Goal: Task Accomplishment & Management: Use online tool/utility

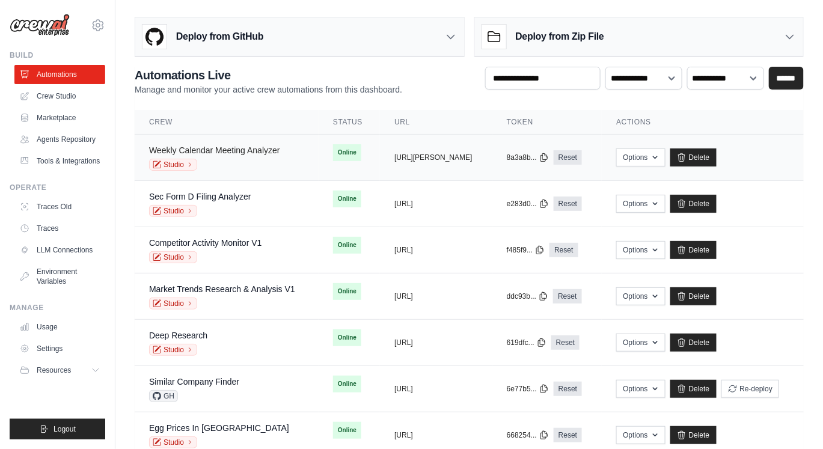
click at [255, 151] on link "Weekly Calendar Meeting Analyzer" at bounding box center [214, 150] width 131 height 10
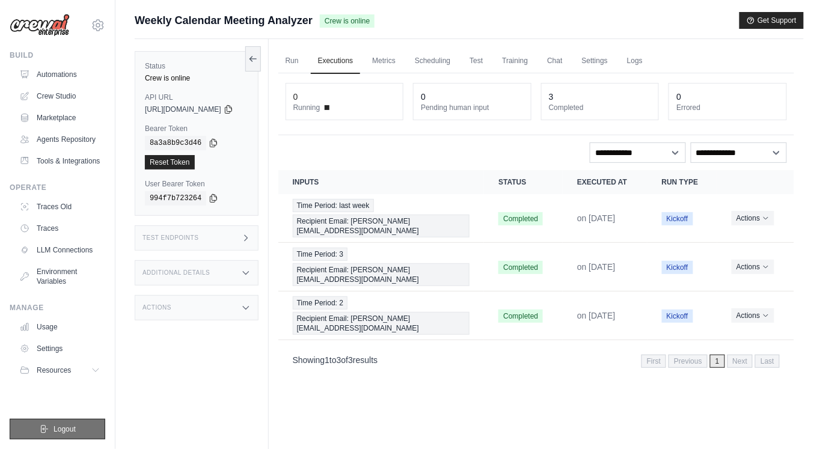
click at [57, 425] on span "Logout" at bounding box center [64, 429] width 22 height 10
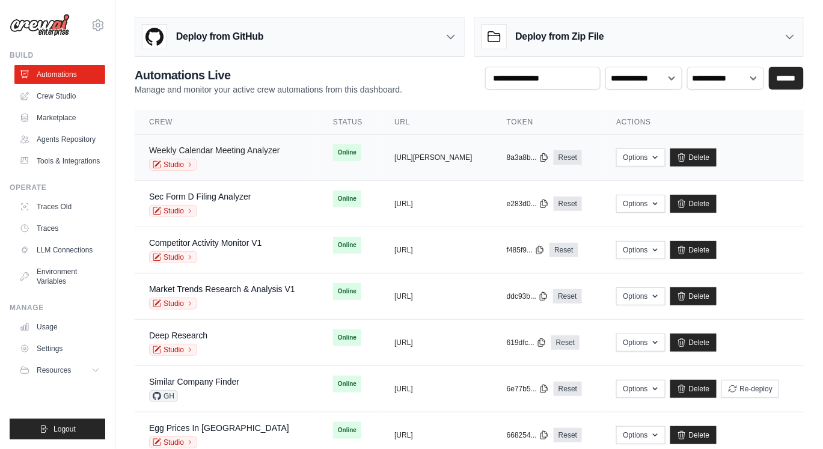
click at [233, 147] on link "Weekly Calendar Meeting Analyzer" at bounding box center [214, 150] width 131 height 10
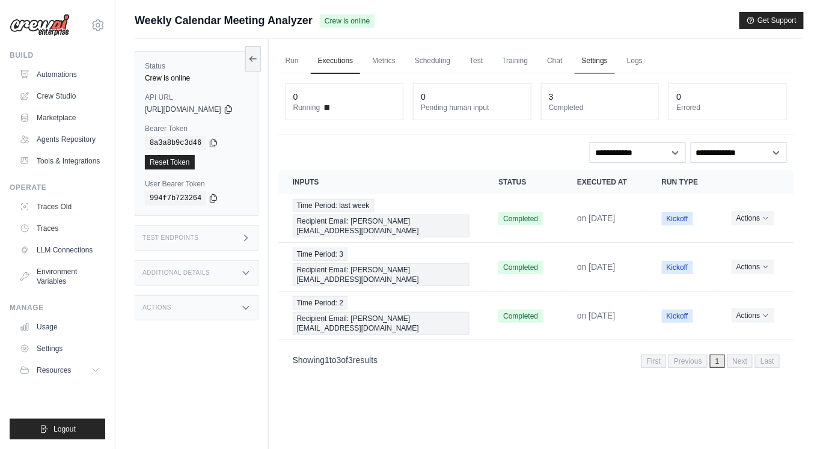
click at [615, 58] on link "Settings" at bounding box center [595, 61] width 40 height 25
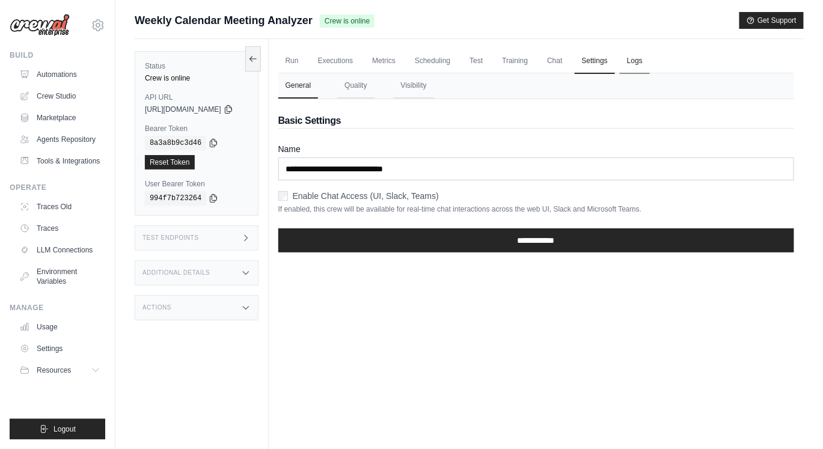
click at [650, 55] on link "Logs" at bounding box center [635, 61] width 30 height 25
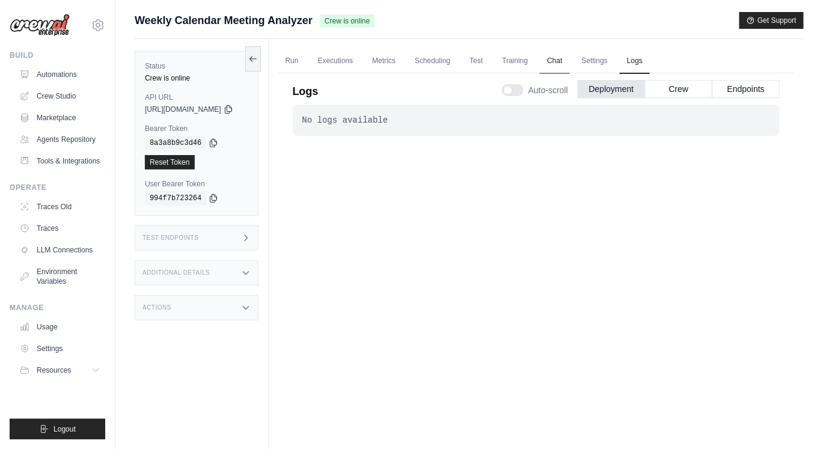
click at [569, 66] on link "Chat" at bounding box center [554, 61] width 29 height 25
click at [530, 59] on link "Training" at bounding box center [515, 61] width 40 height 25
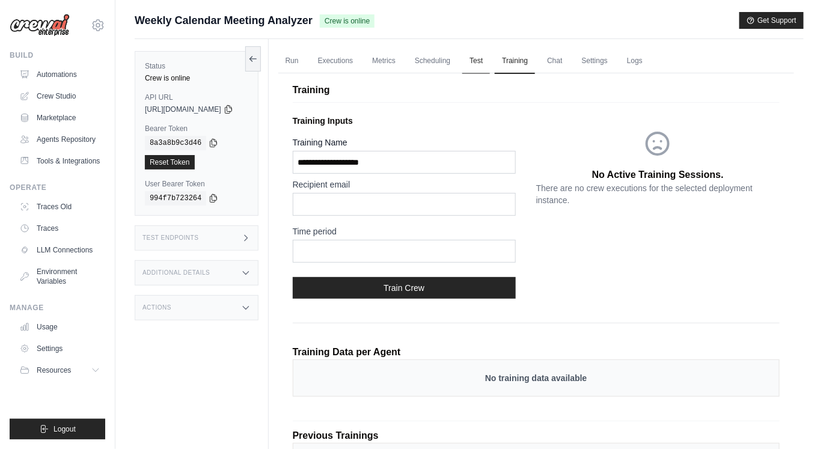
click at [484, 62] on link "Test" at bounding box center [476, 61] width 28 height 25
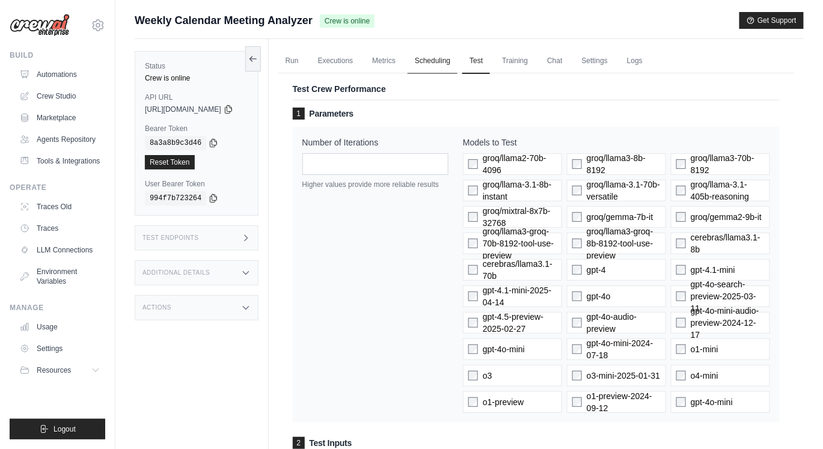
click at [447, 62] on link "Scheduling" at bounding box center [432, 61] width 50 height 25
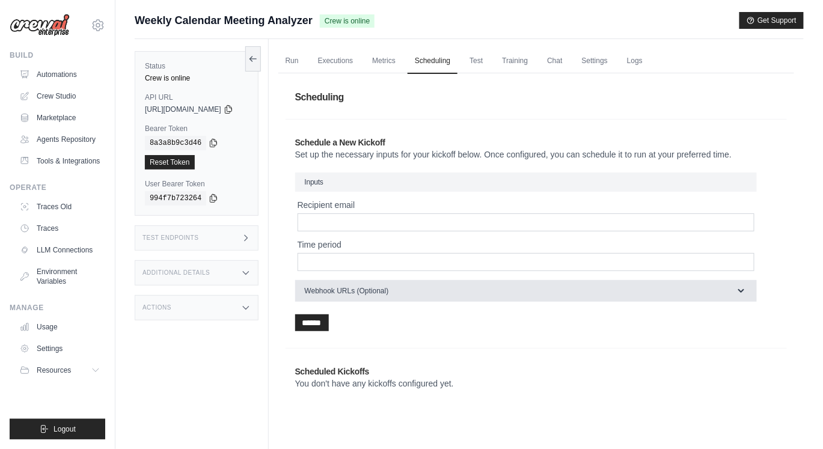
click at [477, 288] on button "Webhook URLs (Optional)" at bounding box center [526, 291] width 462 height 22
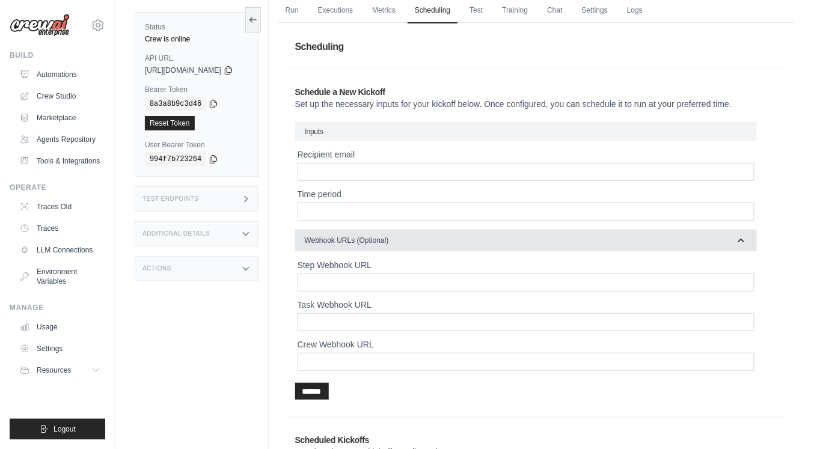
scroll to position [103, 0]
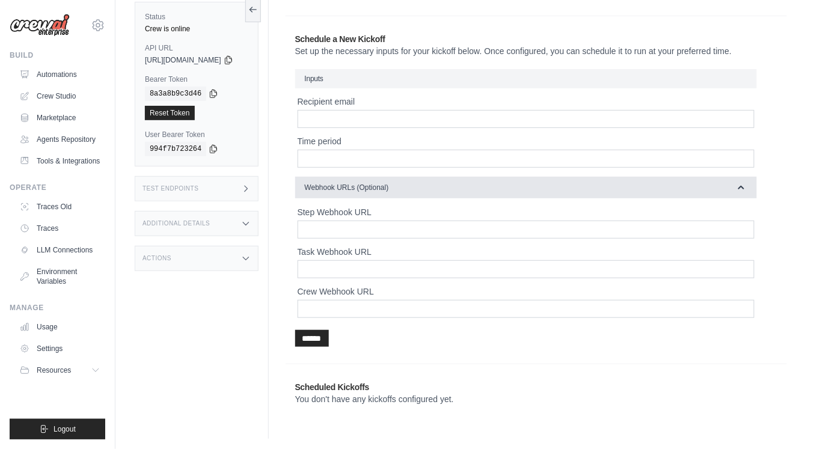
click at [450, 185] on button "Webhook URLs (Optional)" at bounding box center [526, 188] width 462 height 22
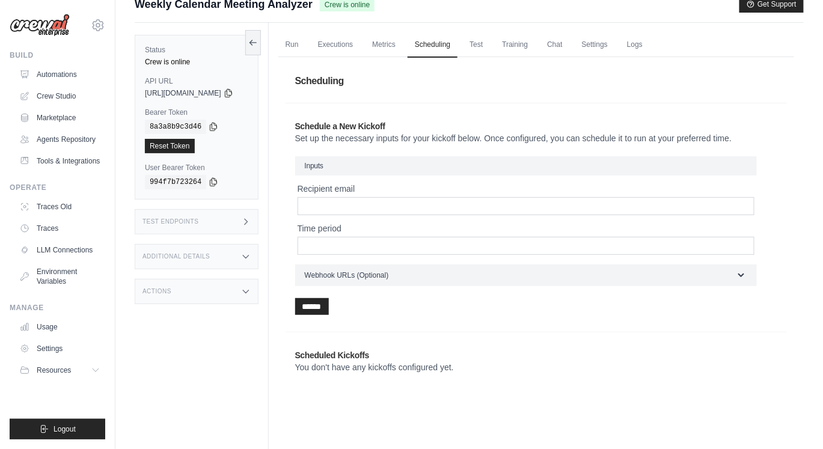
scroll to position [0, 0]
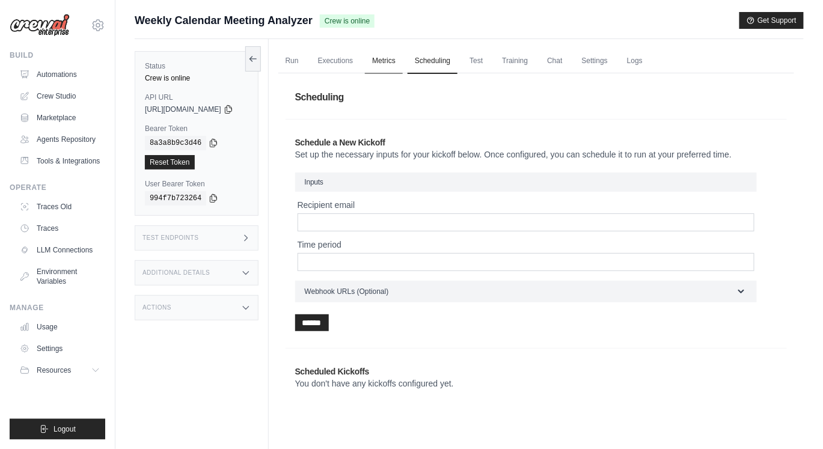
click at [393, 57] on link "Metrics" at bounding box center [384, 61] width 38 height 25
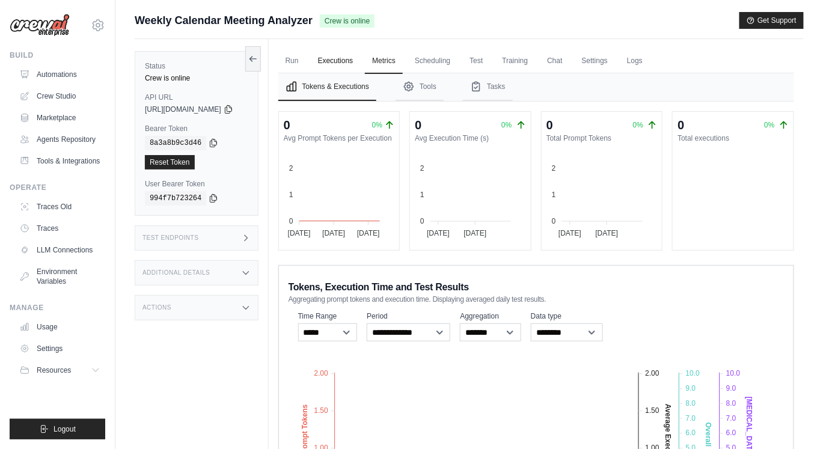
click at [347, 64] on link "Executions" at bounding box center [336, 61] width 50 height 25
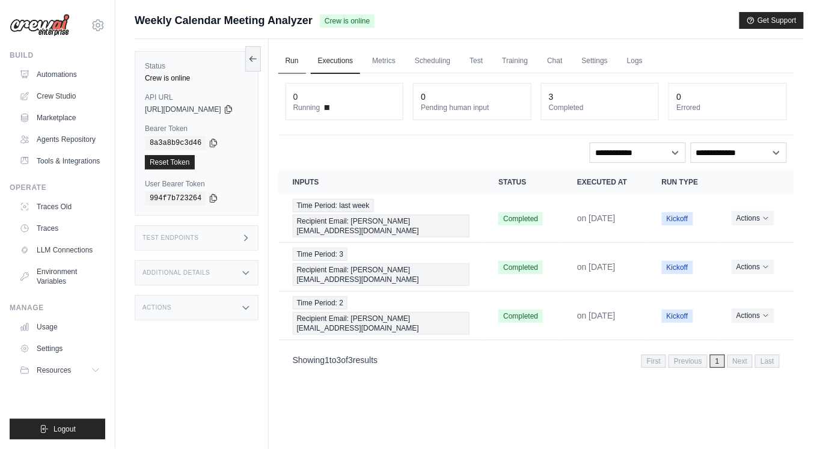
click at [306, 59] on link "Run" at bounding box center [292, 61] width 28 height 25
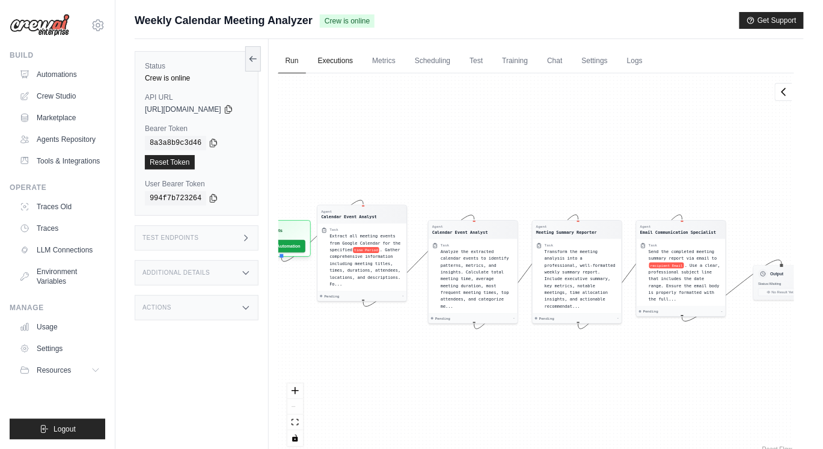
click at [355, 61] on link "Executions" at bounding box center [336, 61] width 50 height 25
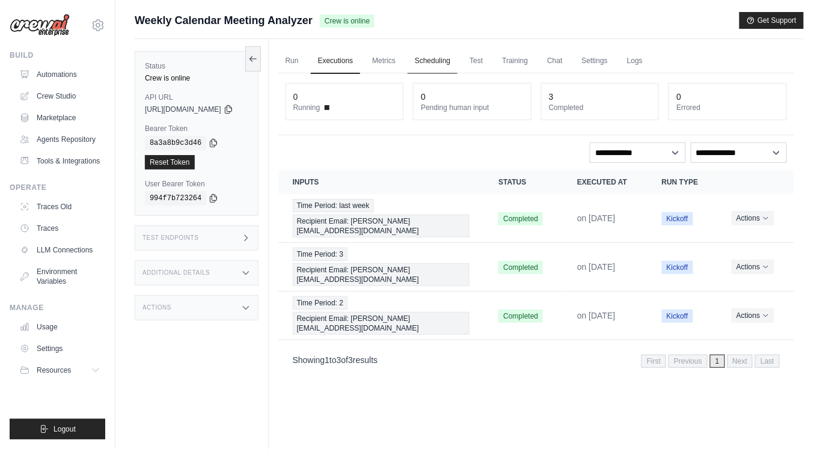
click at [444, 64] on link "Scheduling" at bounding box center [432, 61] width 50 height 25
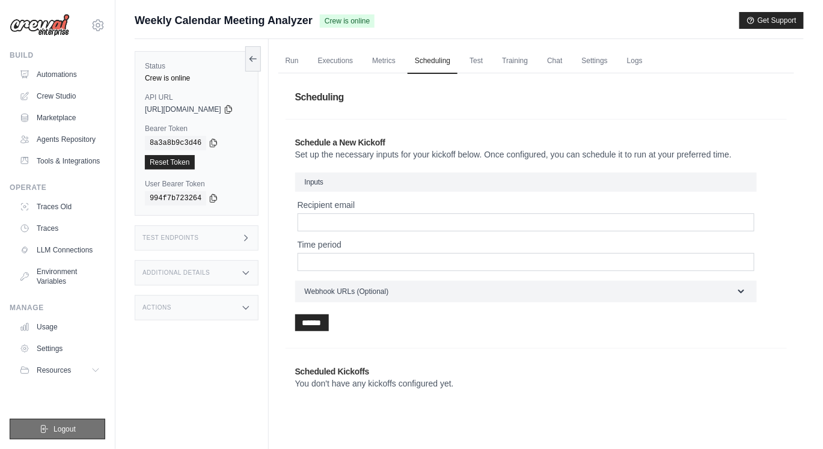
click at [49, 425] on button "Logout" at bounding box center [58, 429] width 96 height 20
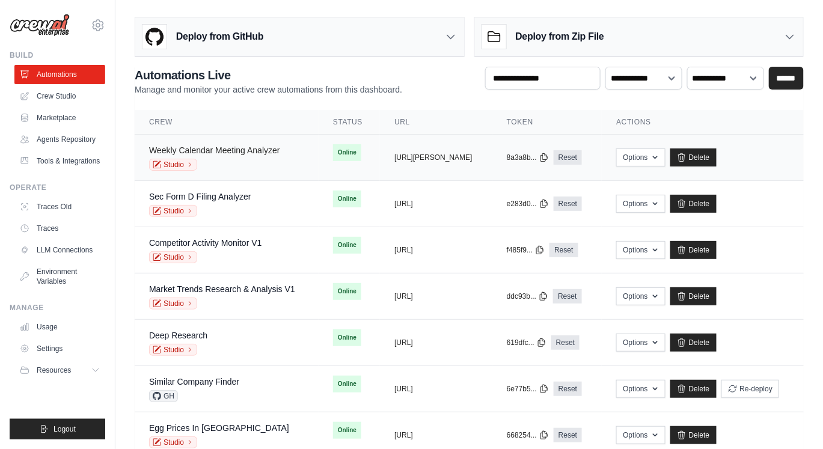
click at [229, 148] on link "Weekly Calendar Meeting Analyzer" at bounding box center [214, 150] width 131 height 10
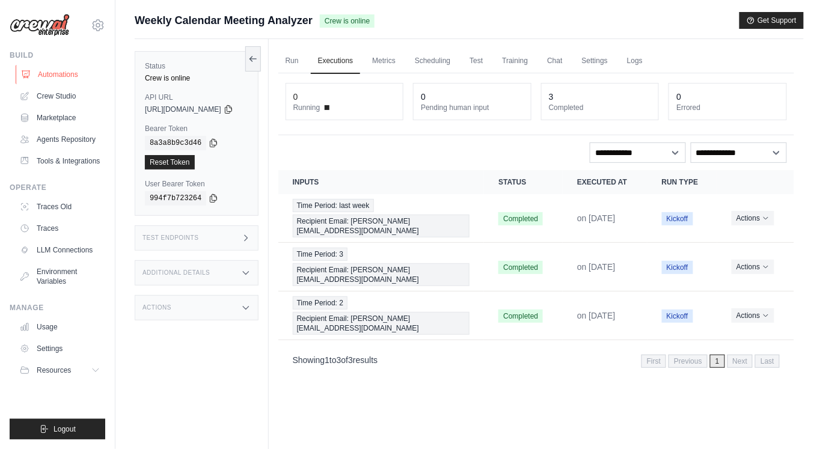
click at [52, 75] on link "Automations" at bounding box center [61, 74] width 91 height 19
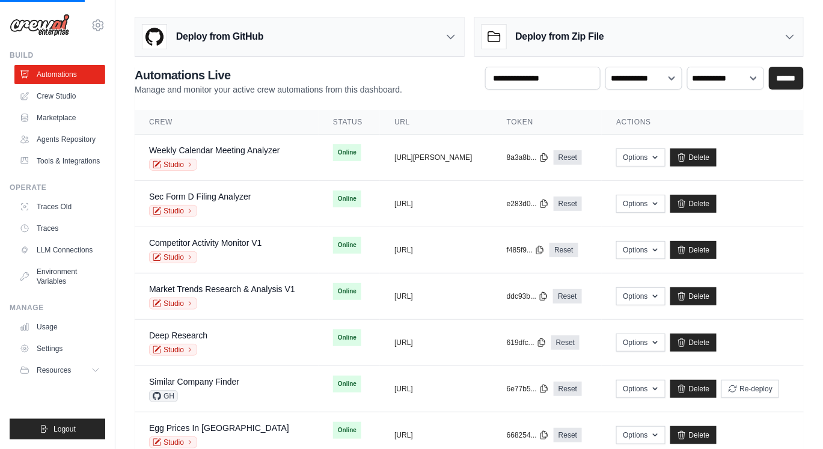
click at [69, 23] on img at bounding box center [40, 25] width 60 height 23
click at [54, 101] on link "Crew Studio" at bounding box center [61, 96] width 91 height 19
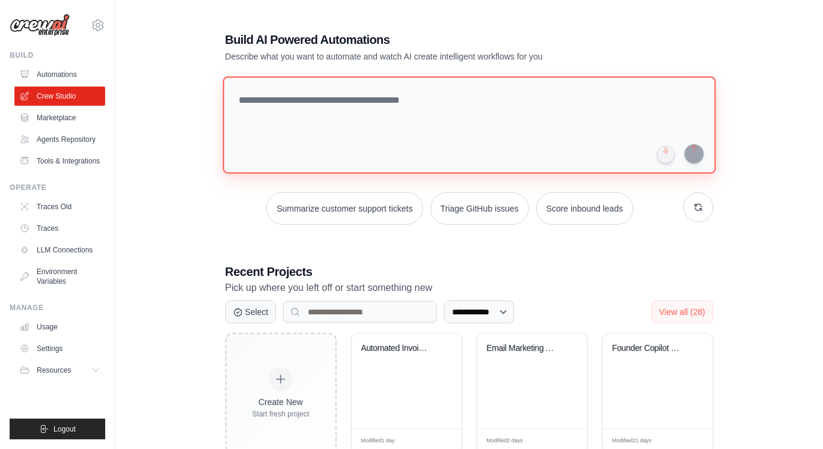
click at [299, 100] on textarea at bounding box center [468, 124] width 493 height 97
click at [317, 127] on textarea at bounding box center [468, 124] width 493 height 97
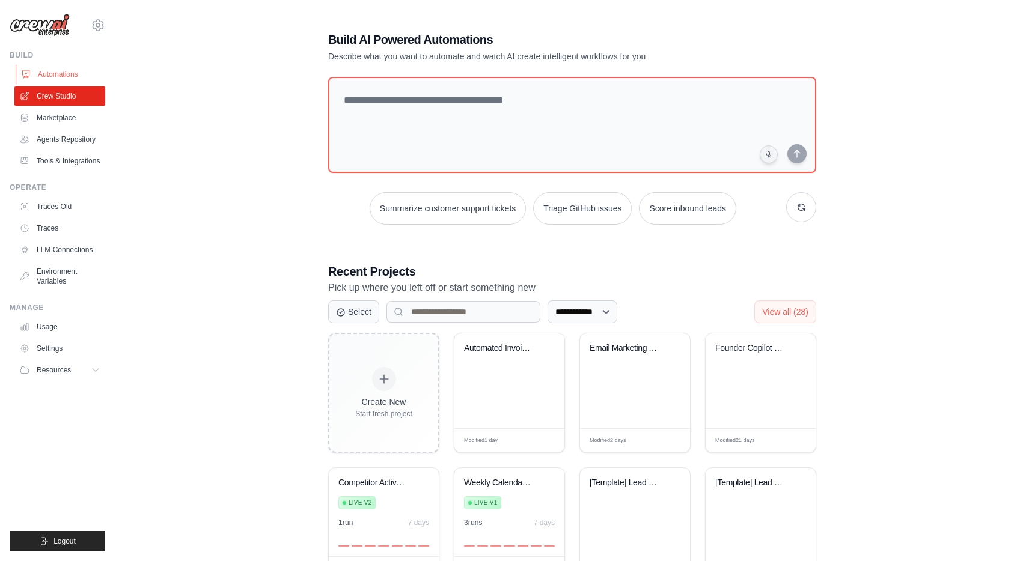
click at [61, 74] on link "Automations" at bounding box center [61, 74] width 91 height 19
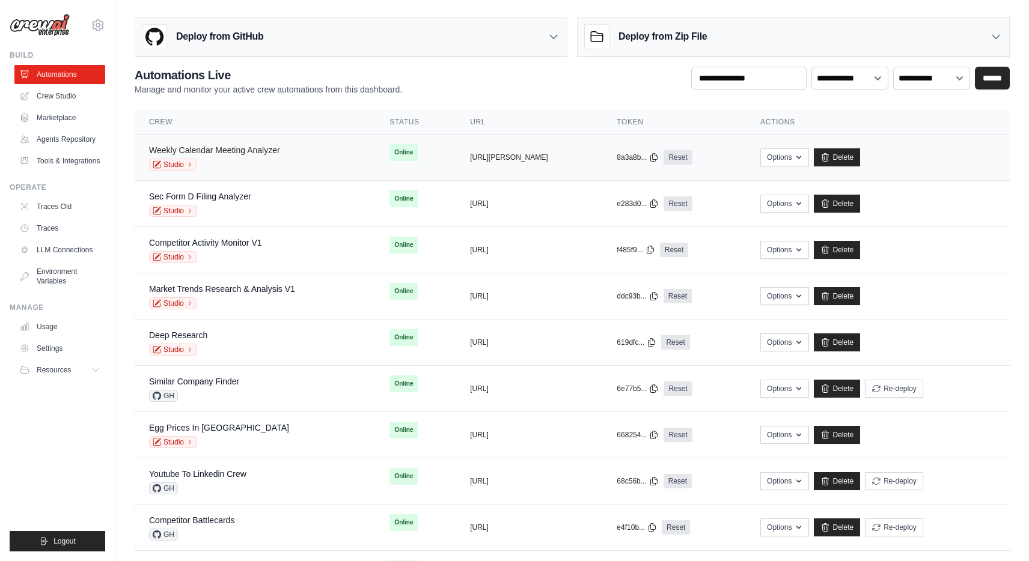
click at [253, 151] on link "Weekly Calendar Meeting Analyzer" at bounding box center [214, 150] width 131 height 10
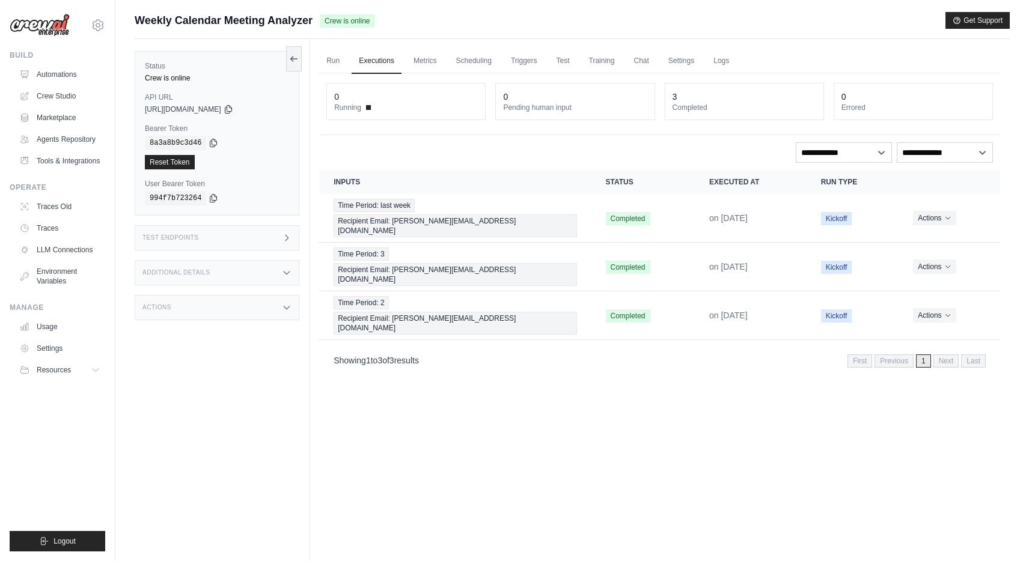
click at [672, 320] on div "Run Executions Metrics Scheduling Triggers Test Training Chat Settings Logs 0 R…" at bounding box center [659, 319] width 700 height 561
click at [331, 55] on link "Run" at bounding box center [333, 61] width 28 height 25
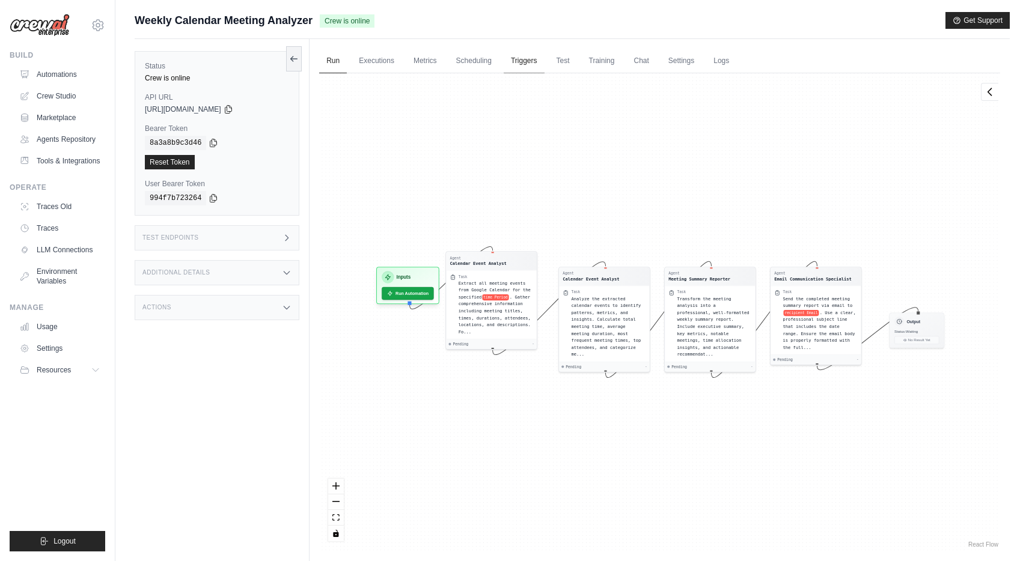
click at [529, 61] on link "Triggers" at bounding box center [524, 61] width 41 height 25
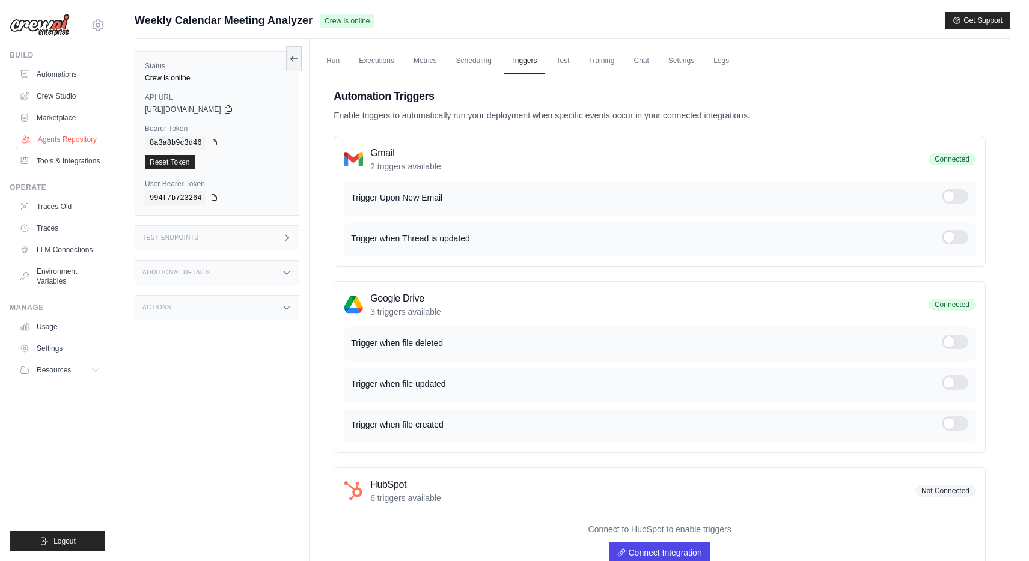
click at [81, 141] on link "Agents Repository" at bounding box center [61, 139] width 91 height 19
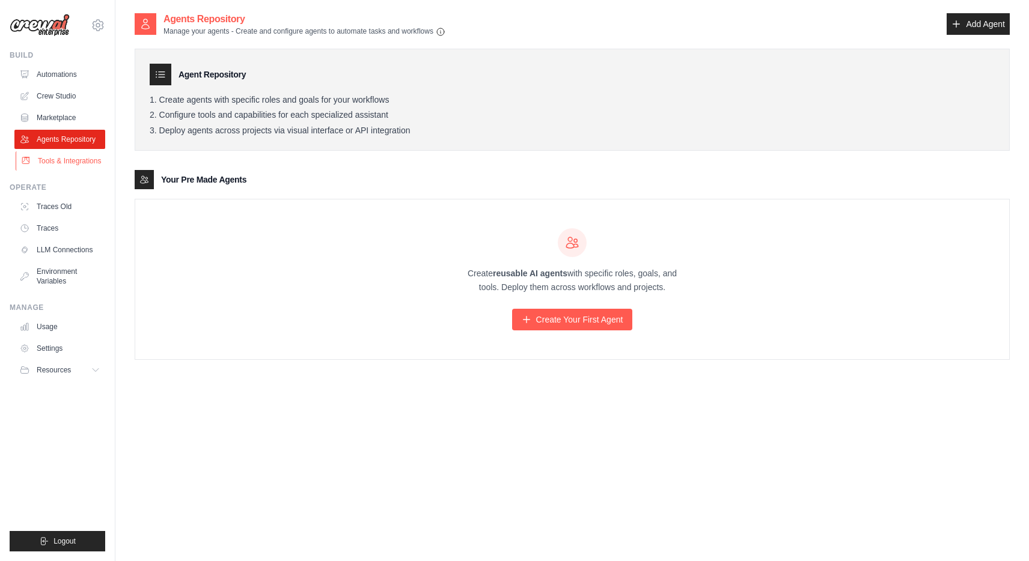
click at [69, 157] on link "Tools & Integrations" at bounding box center [61, 160] width 91 height 19
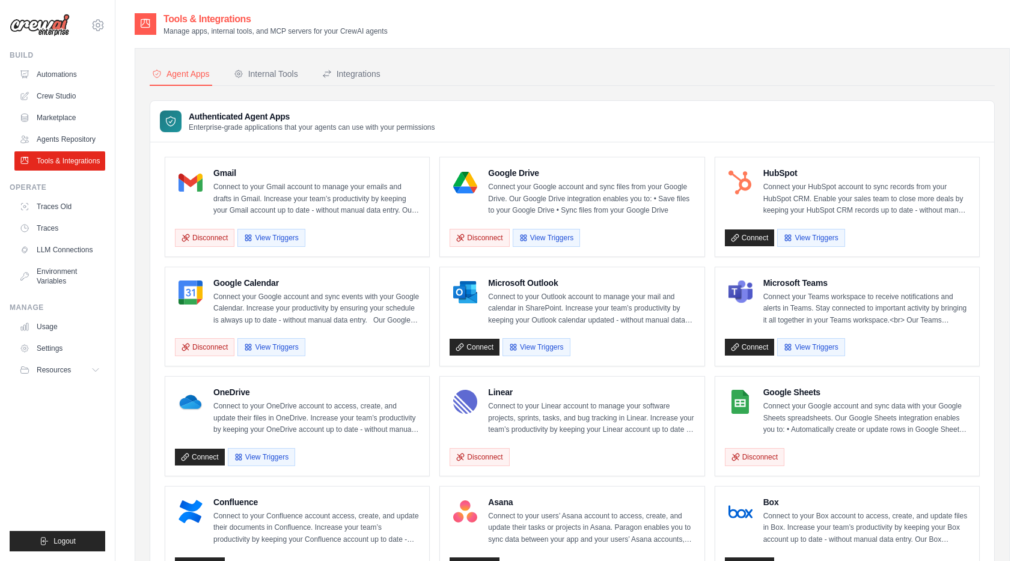
scroll to position [15, 0]
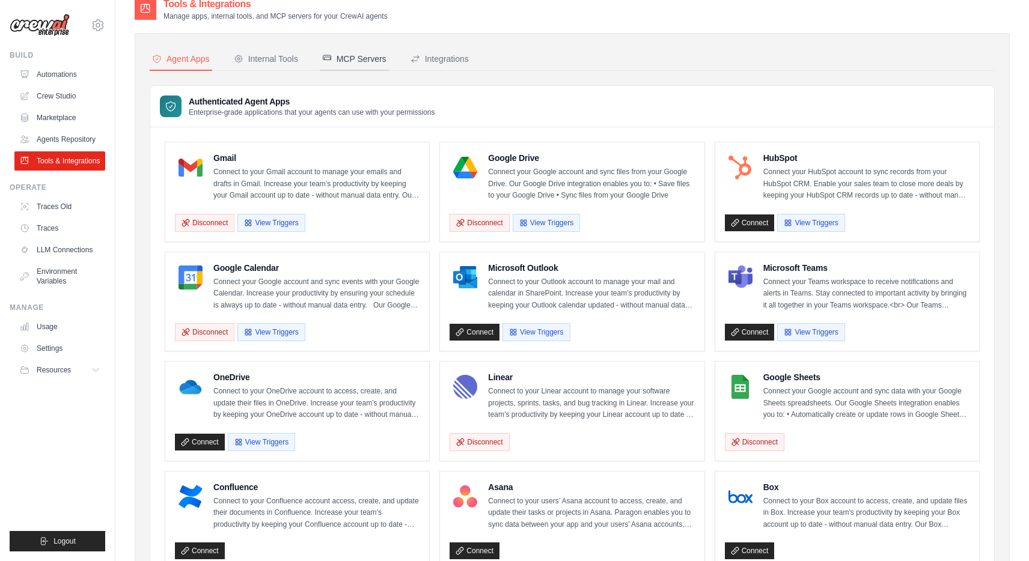
click at [361, 59] on div "MCP Servers" at bounding box center [354, 59] width 64 height 12
click at [364, 58] on div "MCP Servers" at bounding box center [354, 59] width 64 height 12
click at [444, 59] on div "Integrations" at bounding box center [439, 59] width 58 height 12
click at [264, 59] on div "Internal Tools" at bounding box center [266, 59] width 64 height 12
click at [338, 59] on div "MCP Servers" at bounding box center [354, 59] width 64 height 12
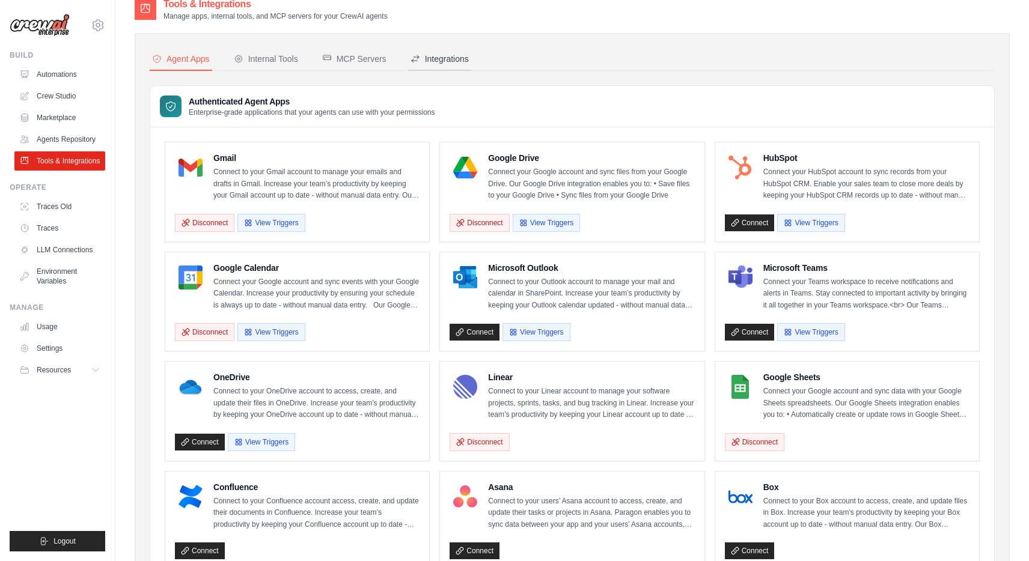
click at [430, 63] on div "Integrations" at bounding box center [439, 59] width 58 height 12
click at [306, 50] on nav "Agent Apps Internal Tools MCP Servers Integrations" at bounding box center [572, 59] width 845 height 23
click at [246, 62] on div "Internal Tools" at bounding box center [266, 59] width 64 height 12
click at [349, 61] on div "MCP Servers" at bounding box center [354, 59] width 64 height 12
click at [468, 64] on div "Integrations" at bounding box center [439, 59] width 58 height 12
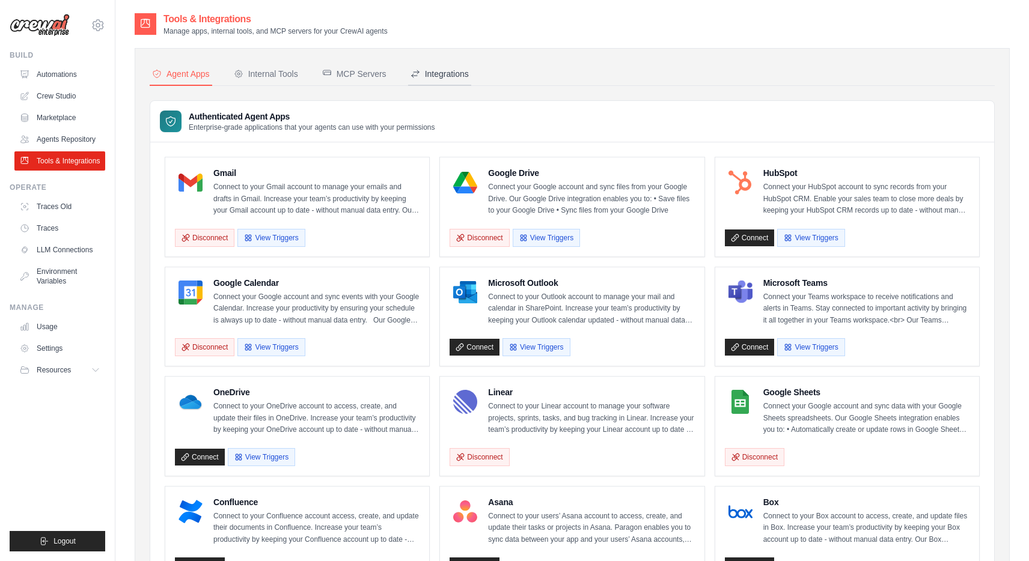
click at [432, 75] on div "Integrations" at bounding box center [439, 74] width 58 height 12
click at [269, 76] on div "Internal Tools" at bounding box center [266, 74] width 64 height 12
click at [200, 70] on div "Agent Apps" at bounding box center [181, 74] width 58 height 12
